Goal: Task Accomplishment & Management: Use online tool/utility

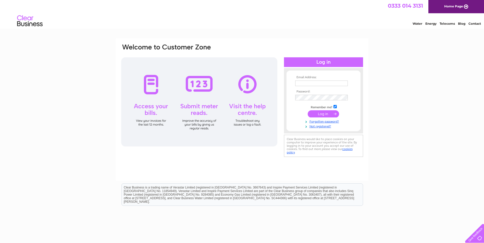
type input "info@oneoptical.co.uk"
click at [333, 115] on input "submit" at bounding box center [322, 113] width 31 height 7
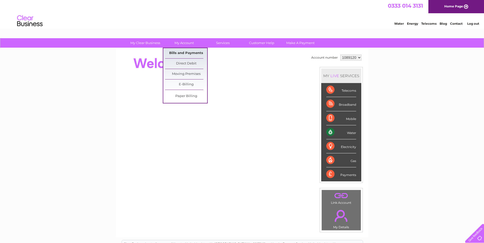
click at [184, 54] on link "Bills and Payments" at bounding box center [186, 53] width 42 height 10
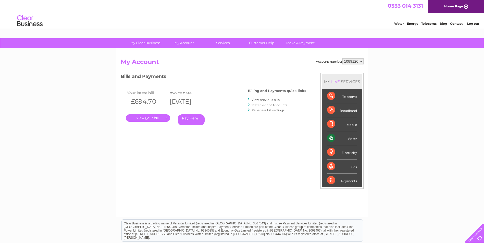
click at [153, 120] on link "." at bounding box center [148, 117] width 44 height 7
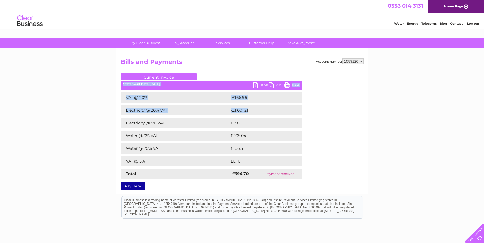
drag, startPoint x: 292, startPoint y: 86, endPoint x: 291, endPoint y: 111, distance: 25.3
click at [291, 111] on div "Current Invoice PDF CSV Print Statement Date: [DATE]" at bounding box center [211, 130] width 181 height 115
drag, startPoint x: 291, startPoint y: 111, endPoint x: 261, endPoint y: 85, distance: 39.2
click at [261, 85] on link "PDF" at bounding box center [260, 85] width 15 height 7
click at [261, 86] on link "PDF" at bounding box center [260, 85] width 15 height 7
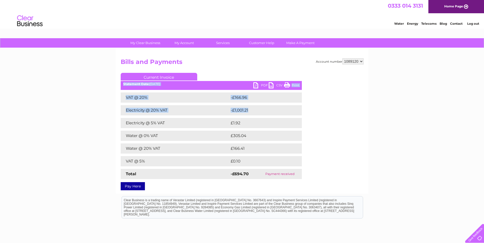
click at [361, 59] on select "1089120 1089121" at bounding box center [352, 61] width 21 height 6
select select "1089121"
click at [342, 58] on select "1089120 1089121" at bounding box center [352, 61] width 21 height 6
click at [0, 104] on html "My Clear Business Login Details My Details My Preferences Link Account My Accou…" at bounding box center [242, 142] width 484 height 285
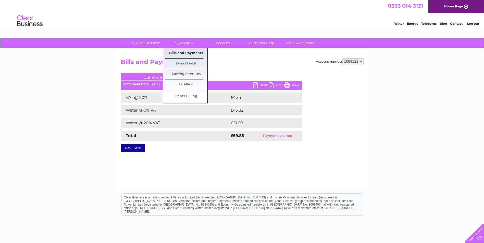
click at [189, 53] on link "Bills and Payments" at bounding box center [186, 53] width 42 height 10
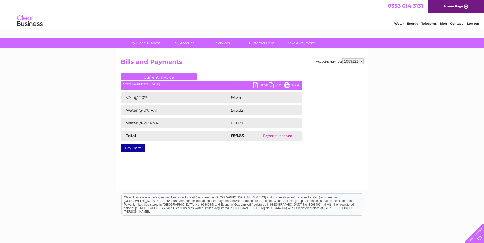
click at [264, 85] on link "PDF" at bounding box center [260, 85] width 15 height 7
click at [262, 85] on link "PDF" at bounding box center [260, 85] width 15 height 7
click at [262, 86] on link "PDF" at bounding box center [260, 85] width 15 height 7
click at [260, 86] on link "PDF" at bounding box center [260, 85] width 15 height 7
click at [262, 83] on link "PDF" at bounding box center [260, 85] width 15 height 7
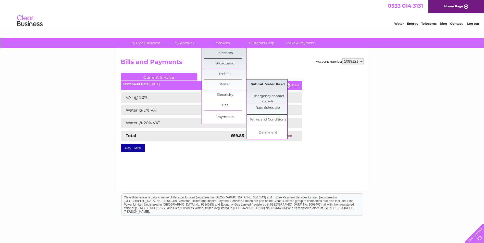
click at [270, 85] on link "Submit Meter Read" at bounding box center [268, 85] width 42 height 10
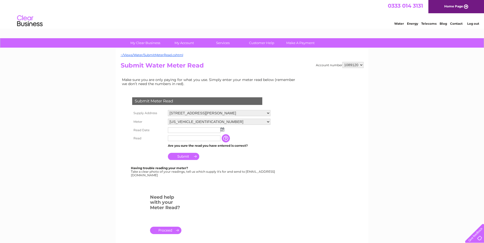
click at [265, 123] on select "[US_VEHICLE_IDENTIFICATION_NUMBER]" at bounding box center [219, 122] width 102 height 6
click at [272, 144] on td "Are you sure the read you have entered is correct?" at bounding box center [218, 146] width 105 height 7
click at [267, 111] on select "5 Seath Road, Rutherglen, Glasgow, Lanarkshire, G73 1RW 3 Seath Road, Ruthergle…" at bounding box center [219, 113] width 102 height 7
select select "567051"
click at [168, 110] on select "5 Seath Road, Rutherglen, Glasgow, Lanarkshire, G73 1RW 3 Seath Road, Ruthergle…" at bounding box center [219, 113] width 102 height 7
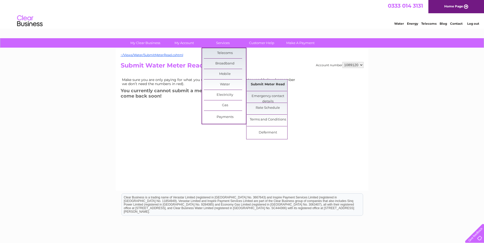
click at [278, 86] on link "Submit Meter Read" at bounding box center [268, 85] width 42 height 10
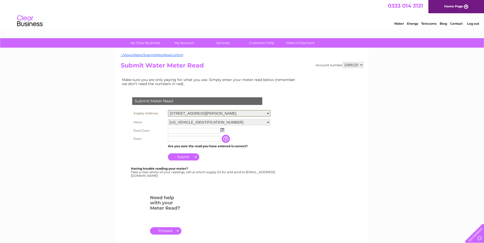
click at [244, 114] on select "[STREET_ADDRESS][PERSON_NAME] [STREET_ADDRESS][PERSON_NAME]" at bounding box center [219, 113] width 102 height 7
select select "567051"
click at [168, 110] on select "5 Seath Road, Rutherglen, Glasgow, Lanarkshire, G73 1RW 3 Seath Road, Ruthergle…" at bounding box center [219, 113] width 102 height 7
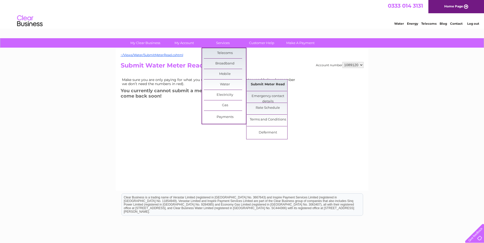
click at [267, 83] on link "Submit Meter Read" at bounding box center [268, 85] width 42 height 10
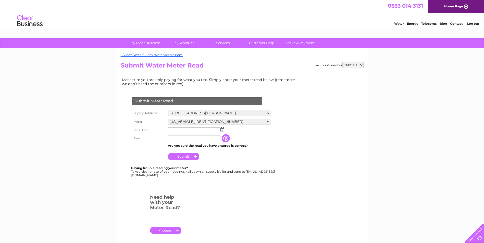
click at [184, 131] on input "text" at bounding box center [194, 130] width 53 height 6
click at [222, 129] on img at bounding box center [222, 129] width 4 height 4
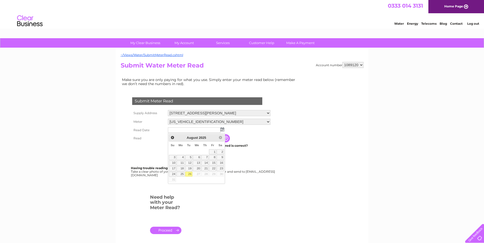
click at [191, 173] on link "26" at bounding box center [188, 174] width 7 height 5
type input "2025/08/26"
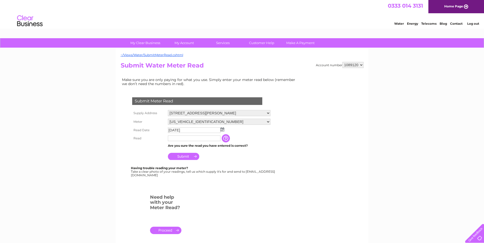
click at [187, 138] on input "text" at bounding box center [194, 139] width 53 height 6
type input "11583"
click at [194, 158] on input "Submit" at bounding box center [183, 156] width 31 height 7
